Goal: Check status: Check status

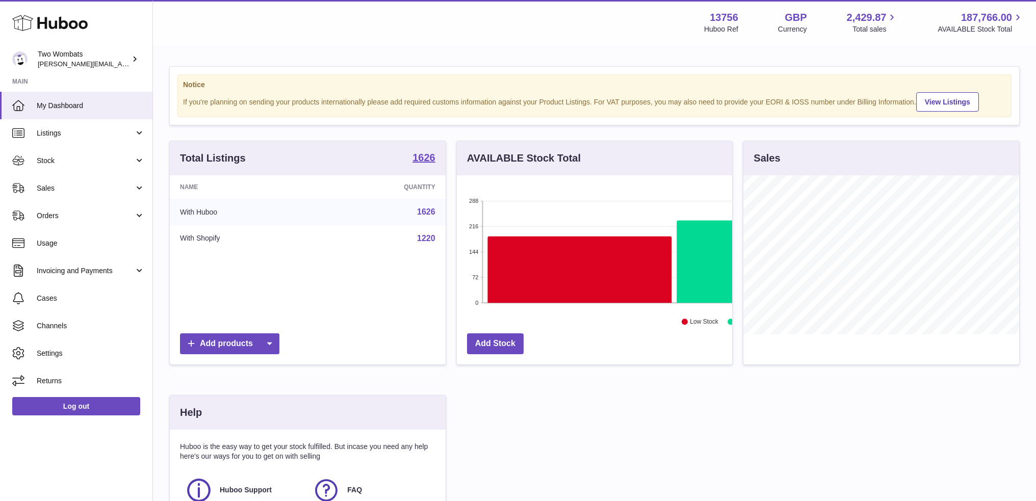
scroll to position [159, 276]
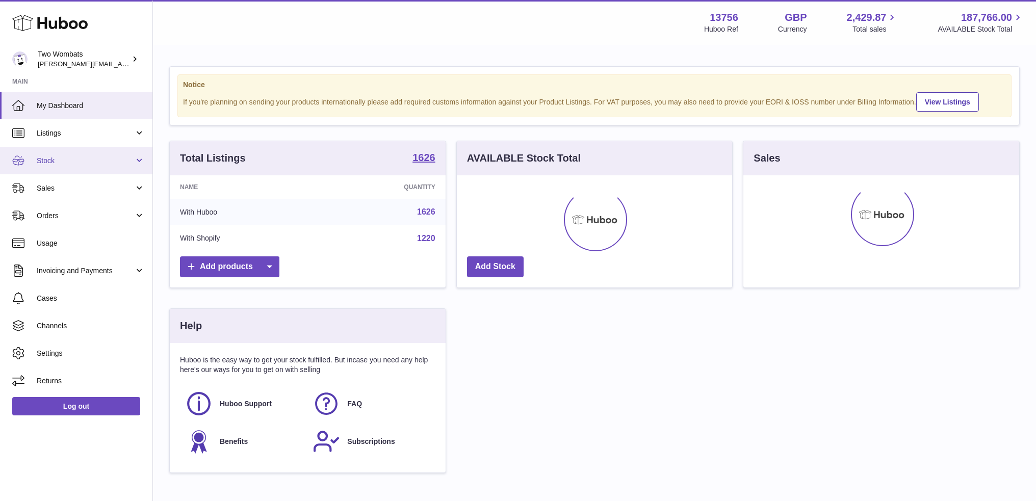
click at [135, 155] on link "Stock" at bounding box center [76, 161] width 152 height 28
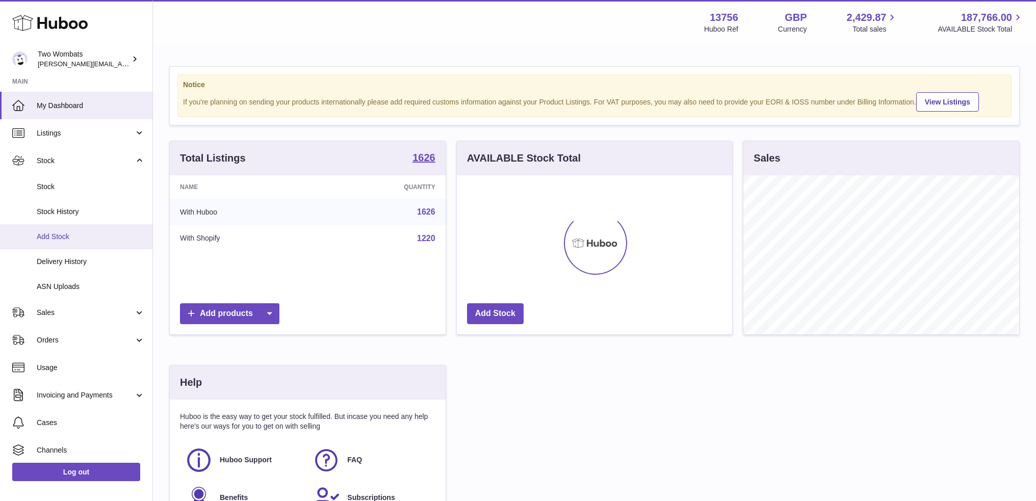
scroll to position [159, 276]
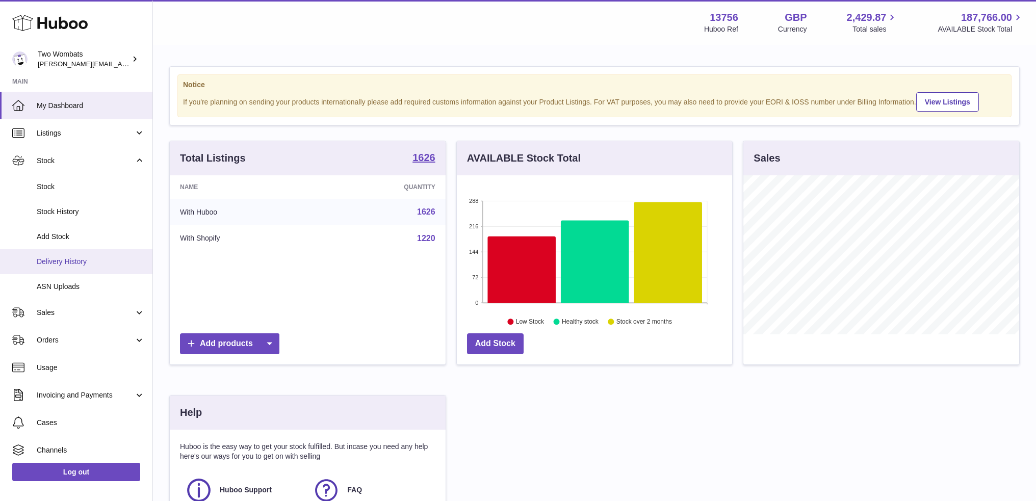
click at [63, 260] on span "Delivery History" at bounding box center [91, 262] width 108 height 10
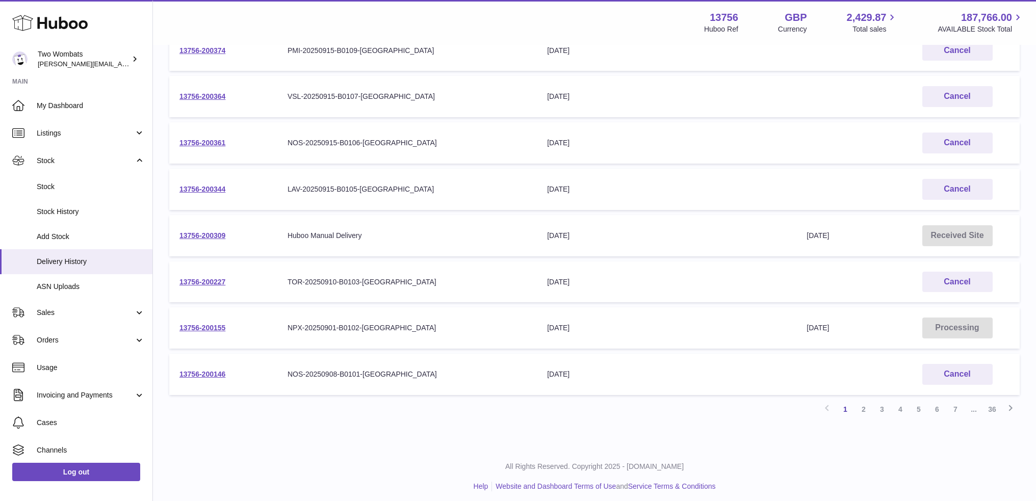
scroll to position [267, 0]
click at [868, 405] on link "2" at bounding box center [863, 407] width 18 height 18
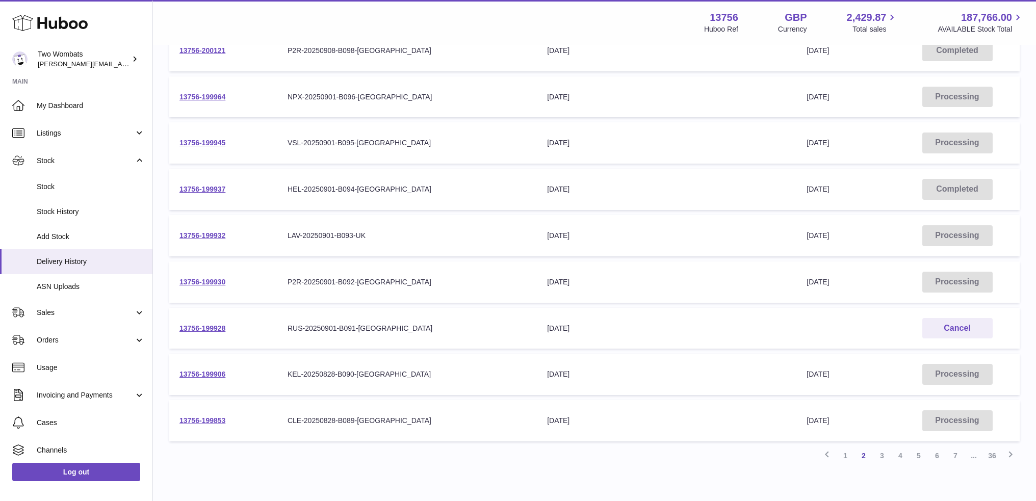
scroll to position [267, 0]
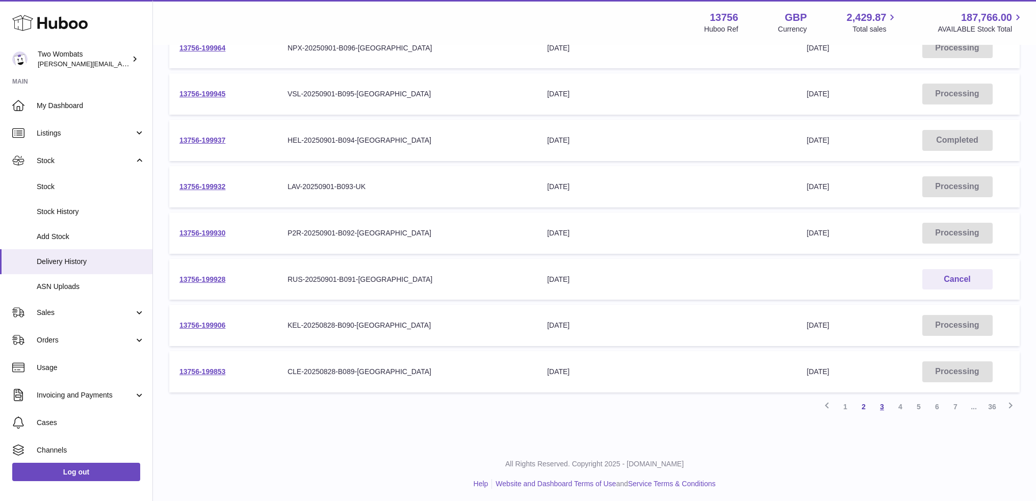
click at [884, 405] on link "3" at bounding box center [881, 407] width 18 height 18
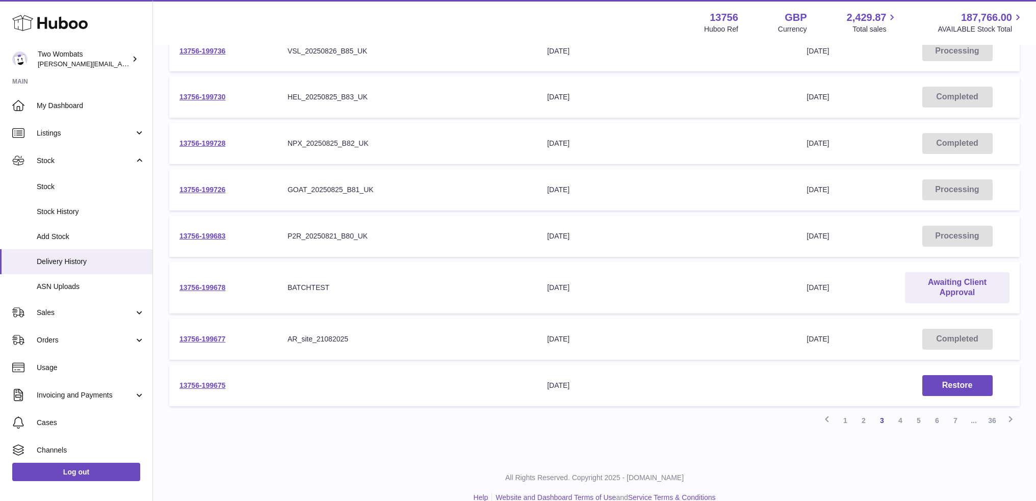
scroll to position [278, 0]
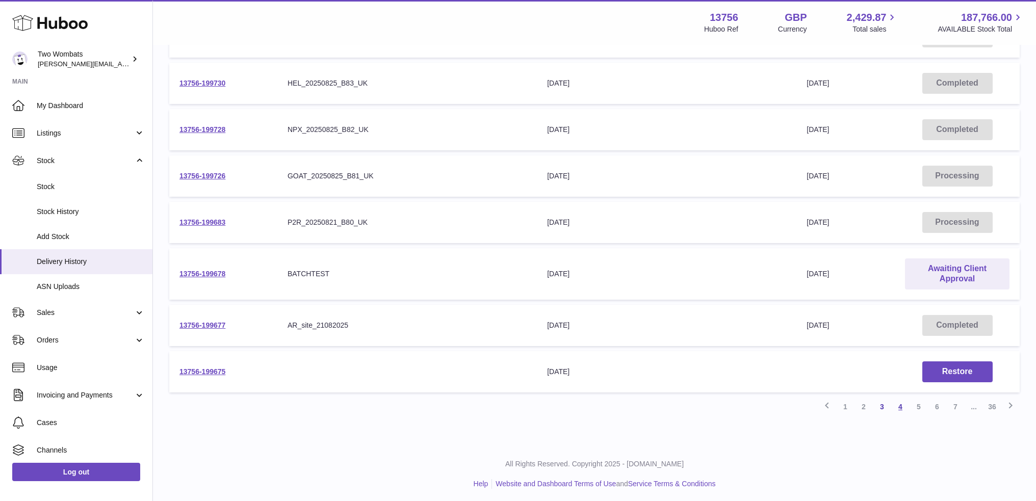
click at [904, 404] on link "4" at bounding box center [900, 407] width 18 height 18
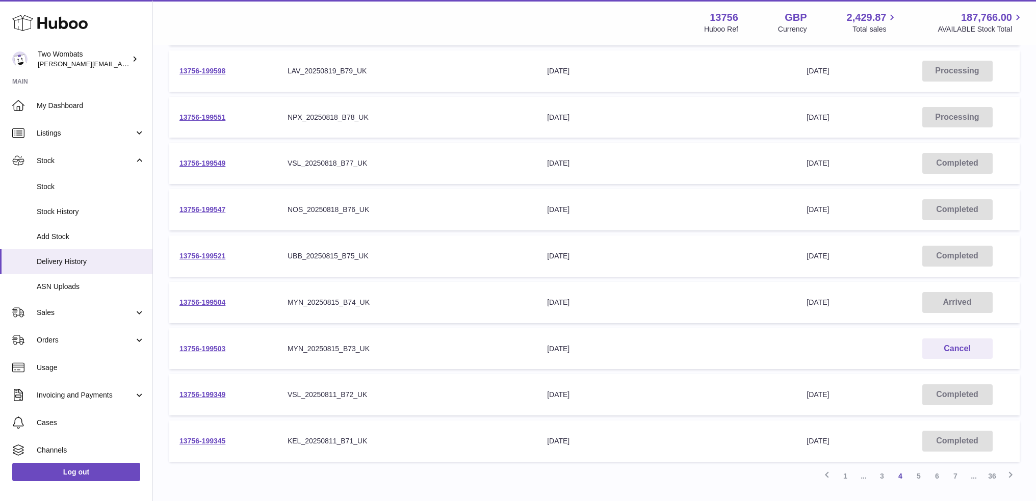
scroll to position [199, 0]
click at [203, 297] on link "13756-199504" at bounding box center [202, 301] width 46 height 8
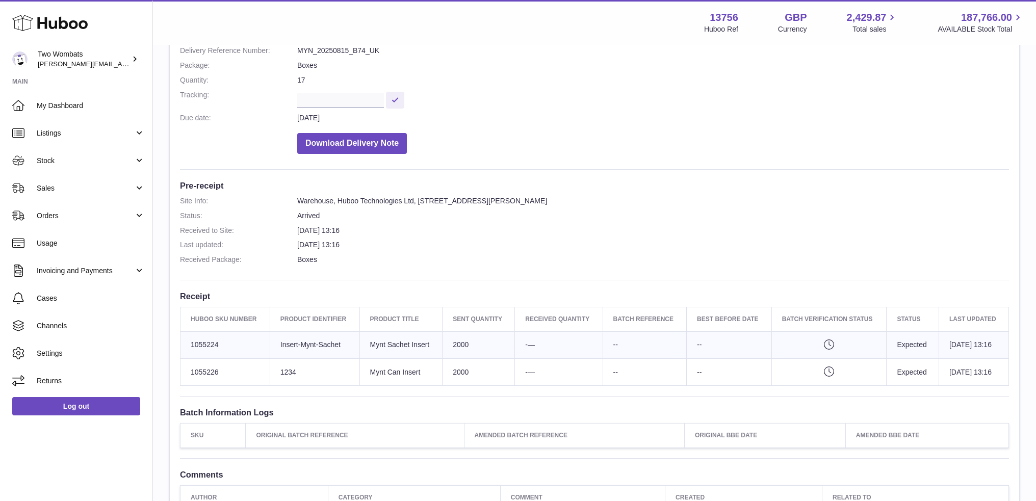
scroll to position [255, 0]
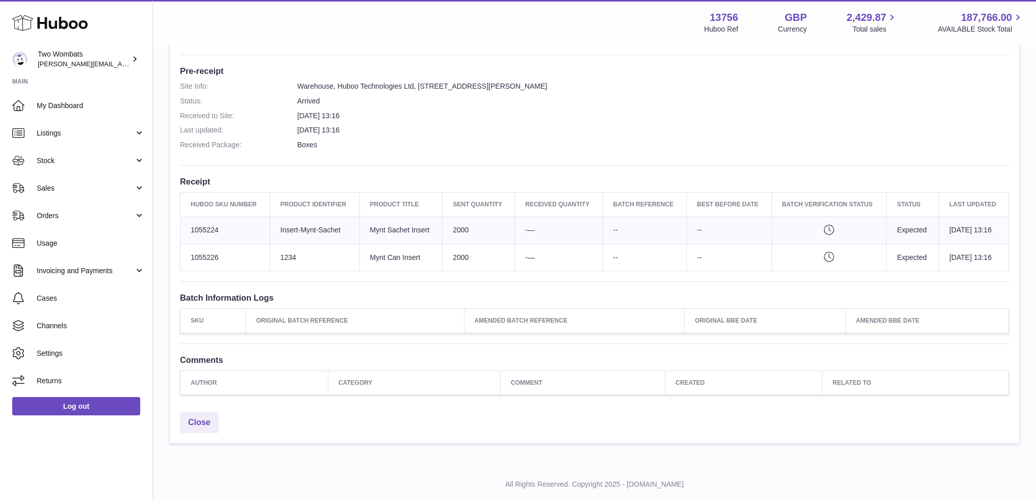
drag, startPoint x: 312, startPoint y: 256, endPoint x: 268, endPoint y: 239, distance: 47.6
click at [261, 246] on tr "Huboo SKU Number 1055226 Client Identifier 1234 Product title Mynt Can Insert S…" at bounding box center [594, 257] width 828 height 27
click at [277, 226] on td "Client Identifier Insert-Mynt-Sachet" at bounding box center [315, 230] width 90 height 27
click at [277, 225] on td "Client Identifier Insert-Mynt-Sachet" at bounding box center [315, 230] width 90 height 27
